Goal: Task Accomplishment & Management: Manage account settings

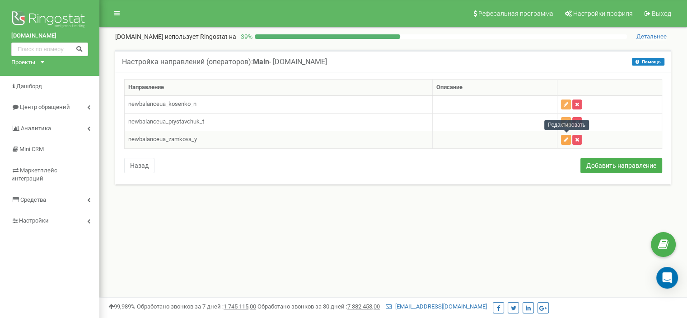
click at [565, 139] on icon "button" at bounding box center [566, 139] width 5 height 5
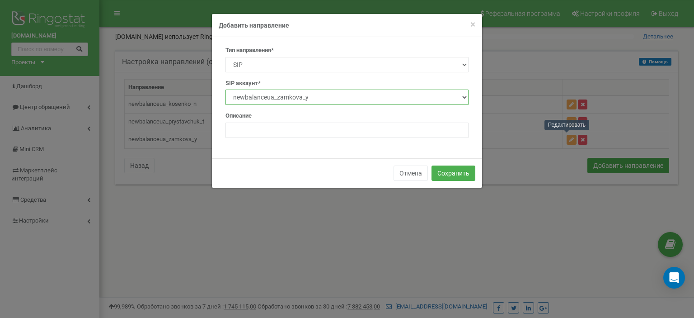
click at [390, 98] on select "newbalanceua_zamkova_y newbalanceua_mukovoz_d newbalanceua_mykolushko_n newbala…" at bounding box center [346, 96] width 243 height 15
select select "newbalanceua_mukovoz_d"
click at [225, 89] on select "newbalanceua_zamkova_y newbalanceua_mukovoz_d newbalanceua_mykolushko_n newbala…" at bounding box center [346, 96] width 243 height 15
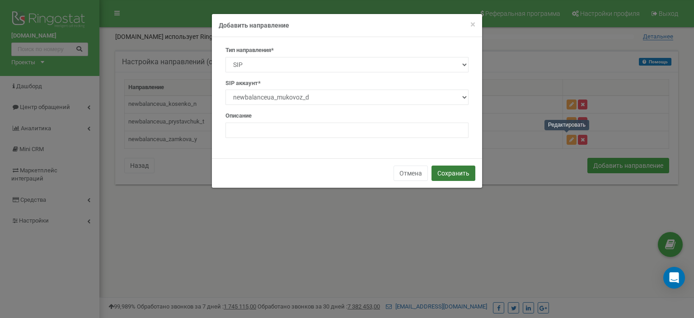
click at [454, 178] on button "Сохранить" at bounding box center [453, 172] width 44 height 15
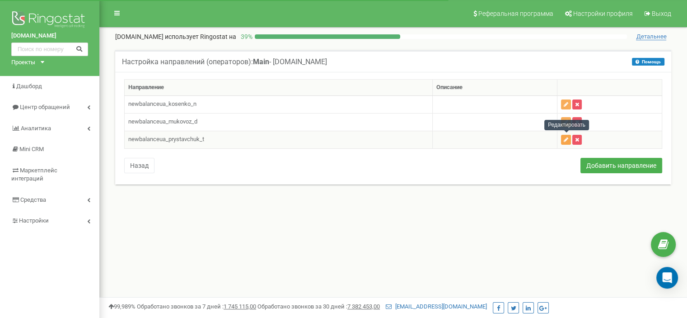
click at [564, 140] on button "button" at bounding box center [566, 140] width 10 height 10
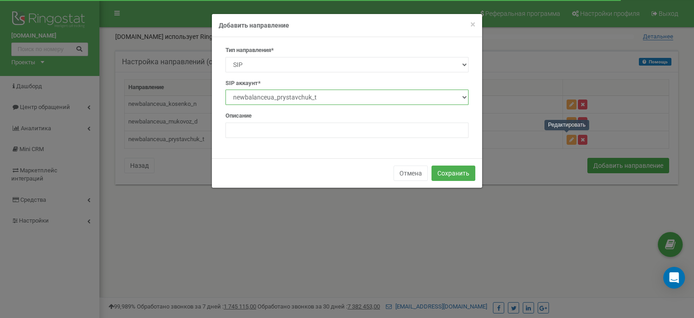
click at [450, 100] on select "newbalanceua_zamkova_y newbalanceua_mukovoz_d newbalanceua_mykolushko_n newbala…" at bounding box center [346, 96] width 243 height 15
select select "newbalanceua_karpenko"
click at [225, 89] on select "newbalanceua_zamkova_y newbalanceua_mukovoz_d newbalanceua_mykolushko_n newbala…" at bounding box center [346, 96] width 243 height 15
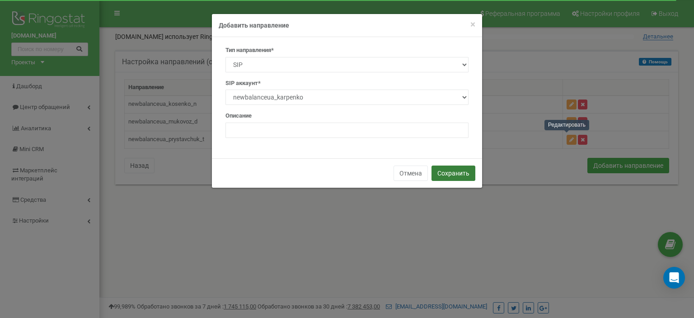
click at [455, 171] on button "Сохранить" at bounding box center [453, 172] width 44 height 15
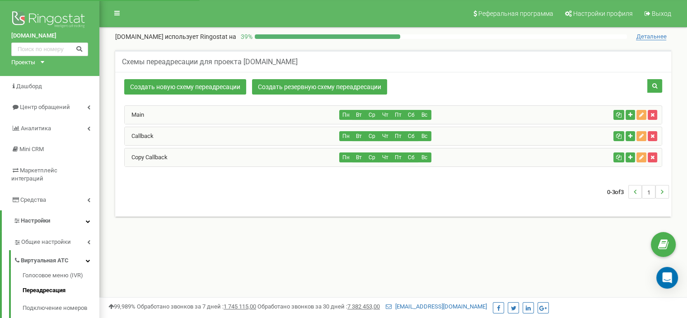
click at [175, 158] on div "Copy Callback" at bounding box center [232, 157] width 215 height 18
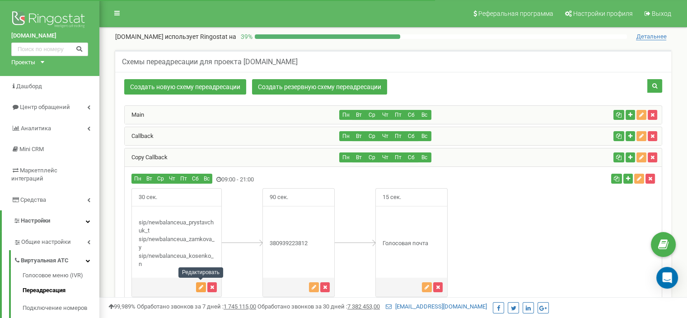
click at [199, 287] on icon "button" at bounding box center [201, 286] width 5 height 5
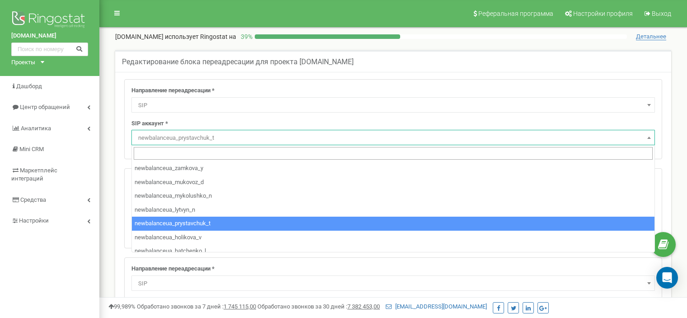
select select "SIP"
select select "newbalanceua_prystavchuk_t"
select select "SIP"
select select "newbalanceua_kosenko_n"
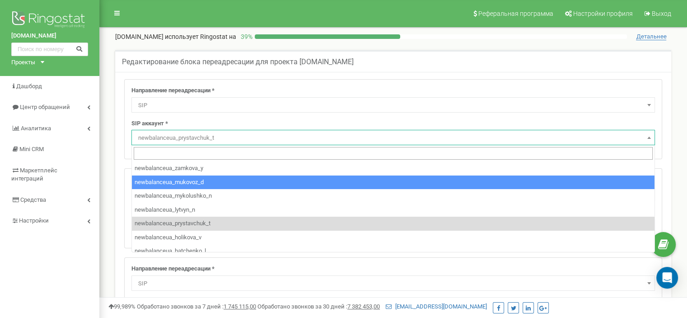
select select "newbalanceua_mukovoz_d"
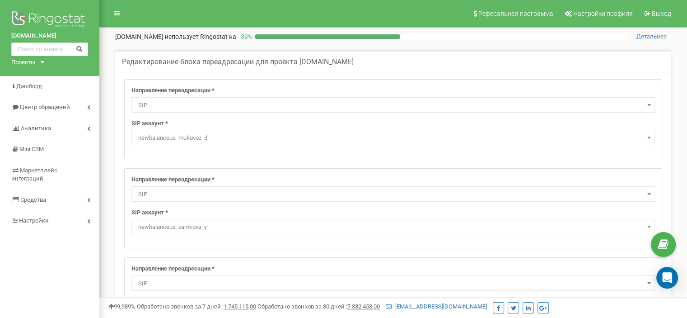
click at [200, 224] on span "newbalanceua_zamkova_y" at bounding box center [393, 226] width 517 height 13
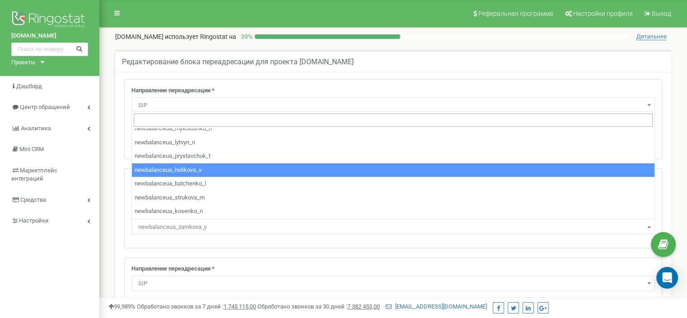
scroll to position [47, 0]
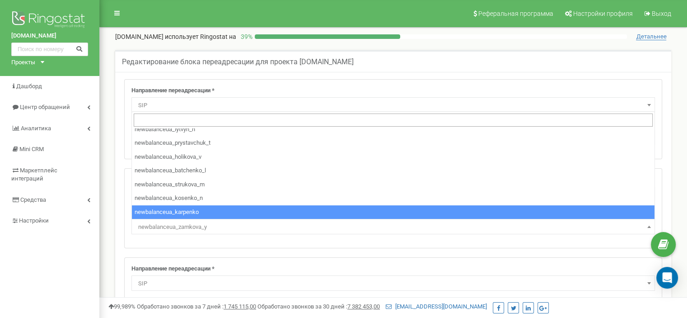
select select "newbalanceua_karpenko"
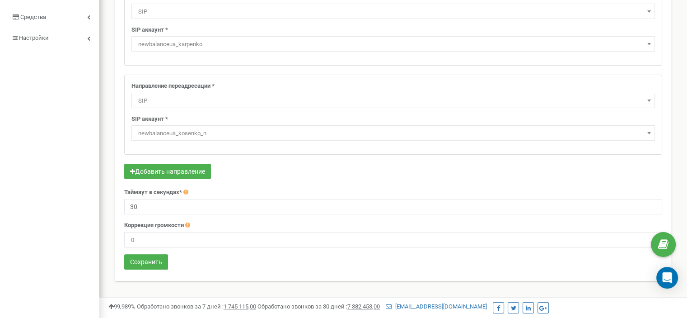
scroll to position [185, 0]
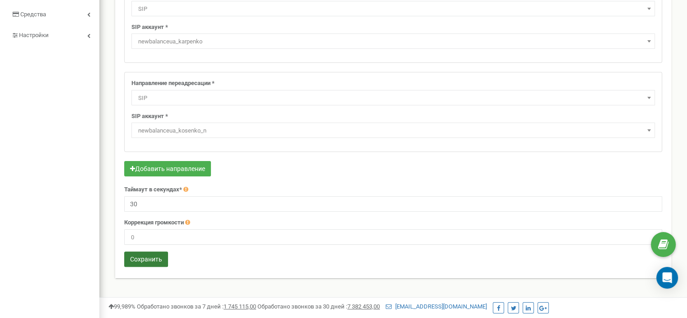
click at [146, 256] on button "Сохранить" at bounding box center [146, 258] width 44 height 15
